Goal: Task Accomplishment & Management: Manage account settings

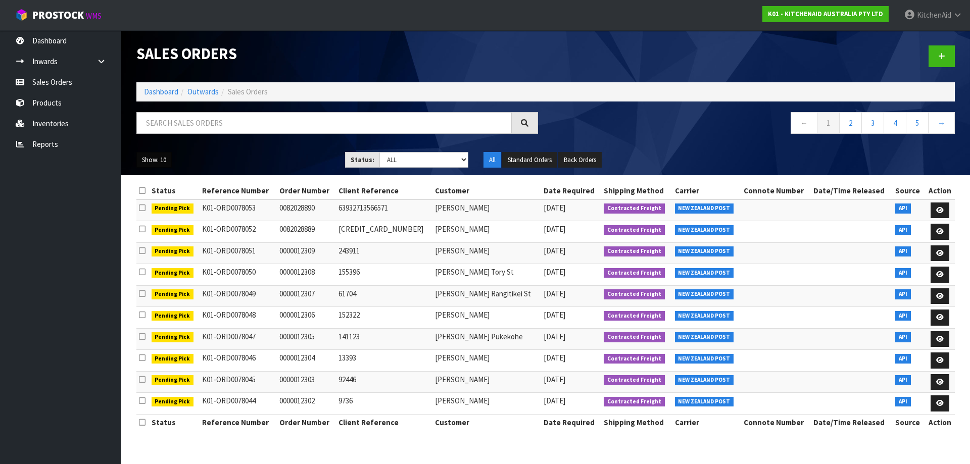
click at [162, 158] on button "Show: 10" at bounding box center [153, 160] width 35 height 16
click at [158, 220] on link "50" at bounding box center [177, 220] width 80 height 14
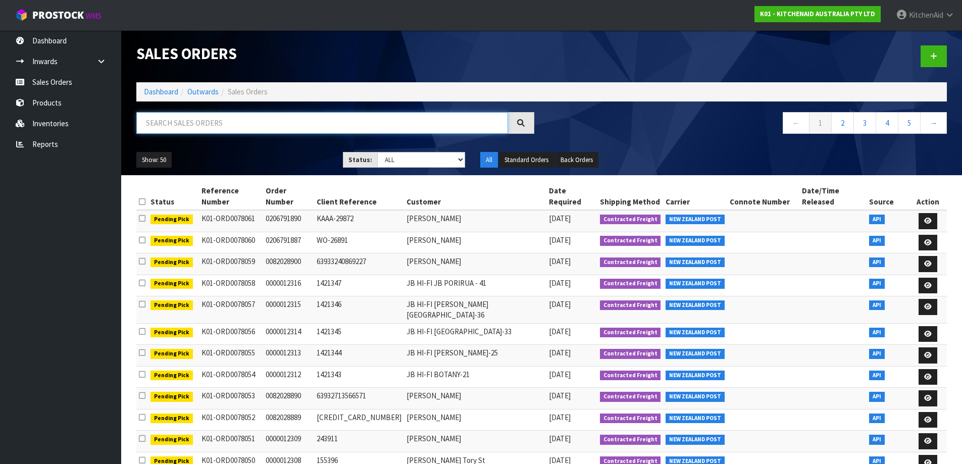
click at [220, 123] on input "text" at bounding box center [322, 123] width 372 height 22
click at [213, 122] on input "text" at bounding box center [322, 123] width 372 height 22
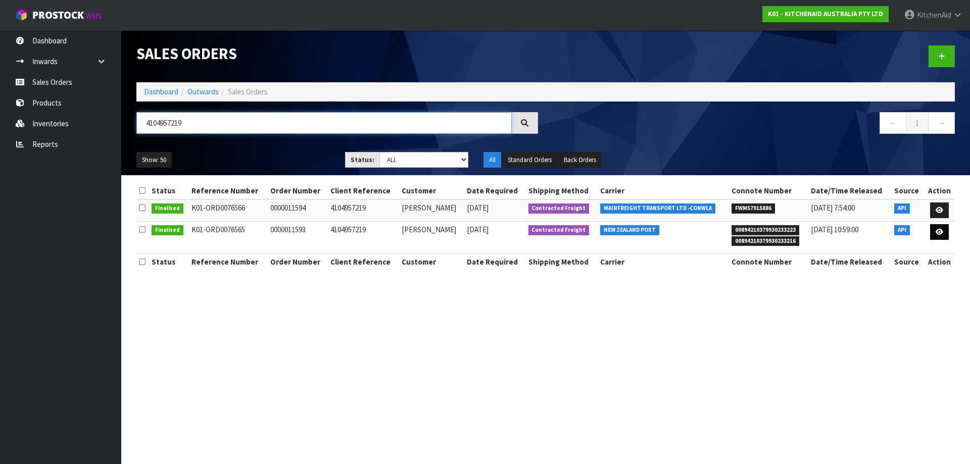
type input "4104957219"
click at [938, 234] on icon at bounding box center [939, 232] width 8 height 7
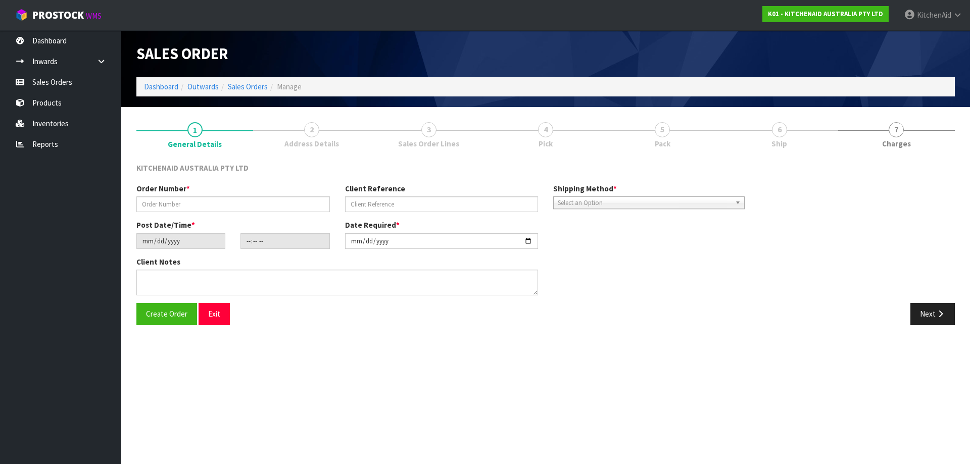
type input "0000011593"
type input "4104957219"
type input "[DATE]"
type input "17:32:54.000"
type input "[DATE]"
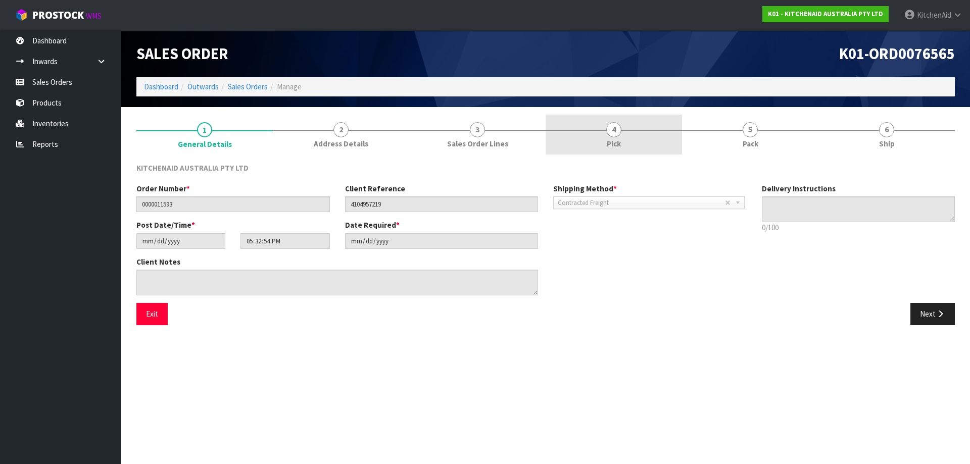
click at [621, 142] on span "Pick" at bounding box center [614, 143] width 14 height 11
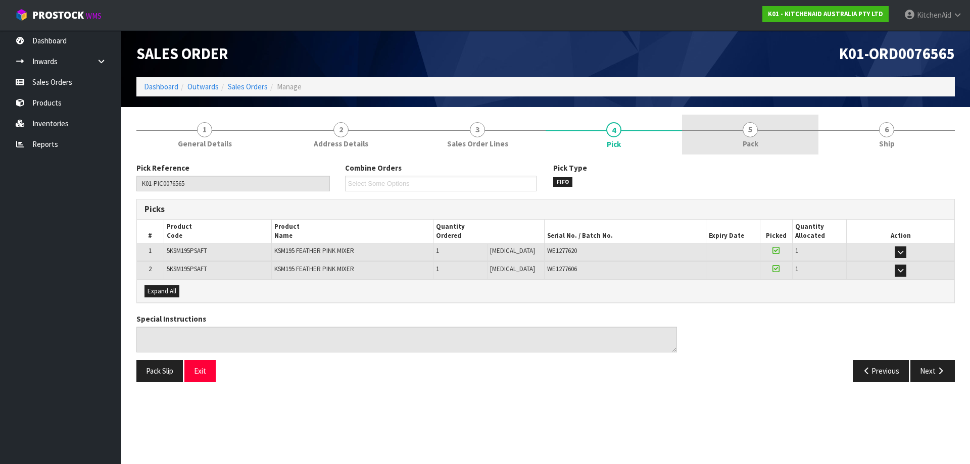
click at [769, 138] on link "5 Pack" at bounding box center [750, 135] width 136 height 40
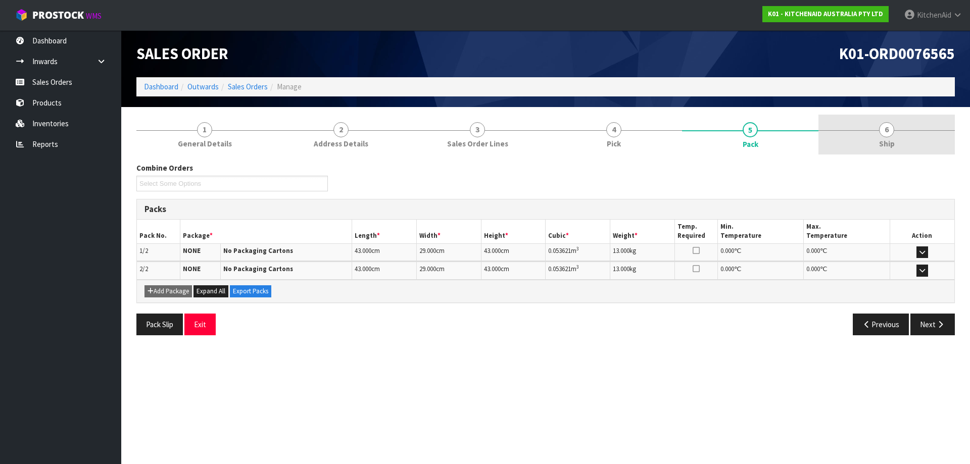
click at [868, 130] on link "6 Ship" at bounding box center [886, 135] width 136 height 40
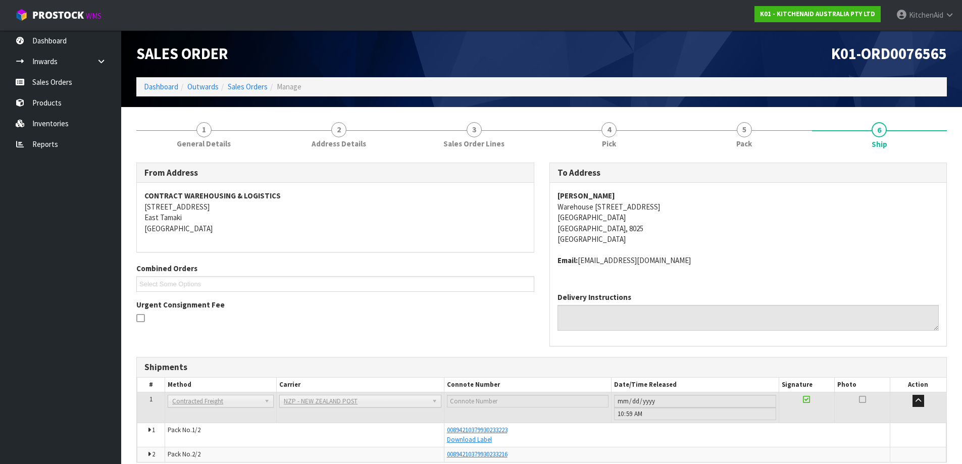
scroll to position [46, 0]
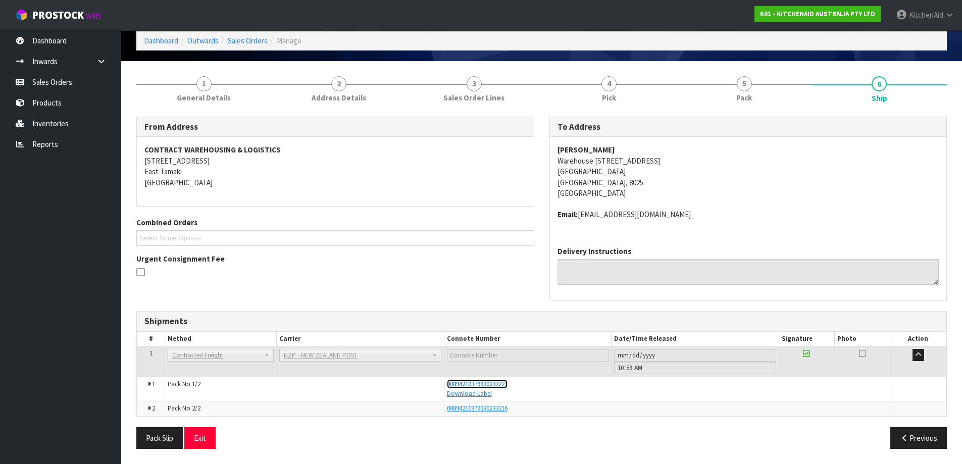
click at [479, 385] on span "00894210379930233223" at bounding box center [477, 384] width 61 height 9
click at [65, 82] on link "Sales Orders" at bounding box center [60, 82] width 121 height 21
